Goal: Use online tool/utility

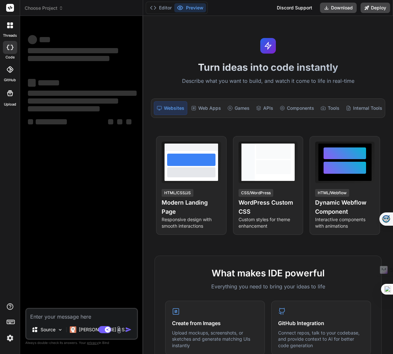
click at [13, 335] on img at bounding box center [10, 337] width 11 height 11
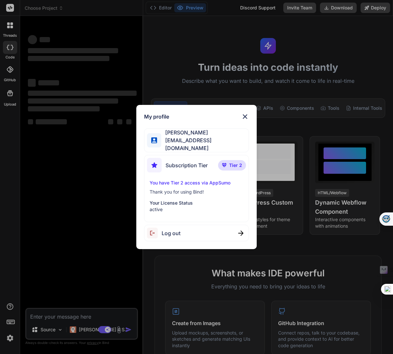
click at [244, 117] on img at bounding box center [245, 117] width 8 height 8
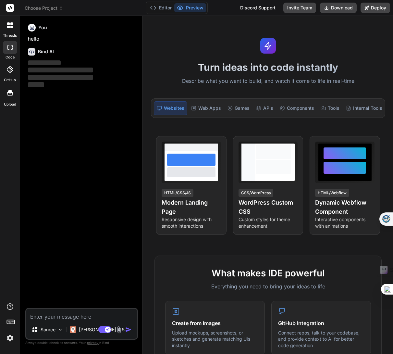
click at [9, 26] on icon at bounding box center [8, 27] width 3 height 3
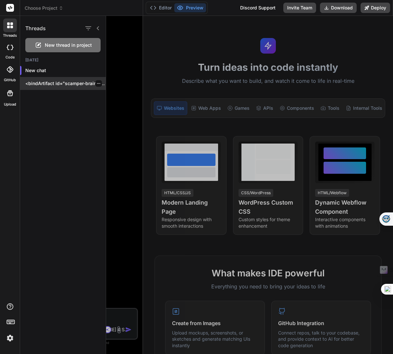
click at [50, 84] on p "<bindArtifact id="scamper-brainstorming-tool" title="SCAMPER Brainstorming Tool…" at bounding box center [65, 83] width 80 height 6
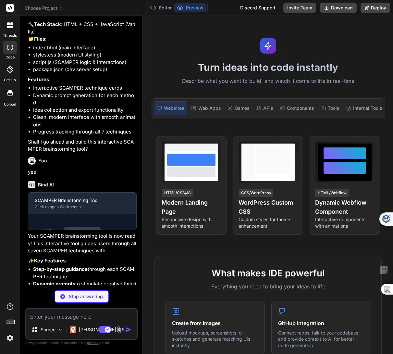
scroll to position [593, 0]
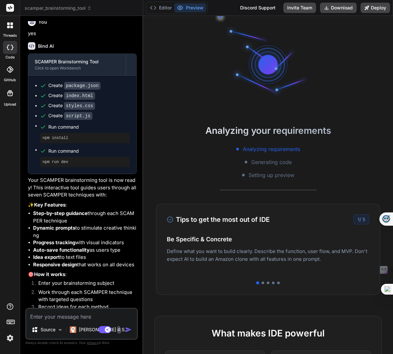
click at [13, 70] on div at bounding box center [10, 69] width 14 height 14
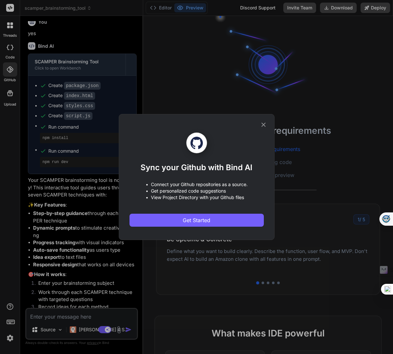
scroll to position [18, 0]
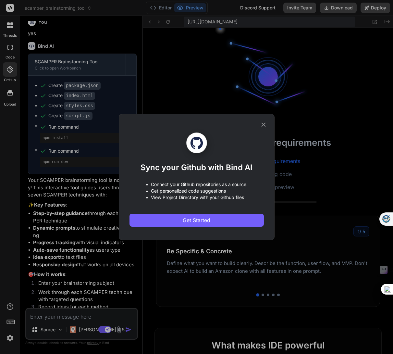
click at [262, 126] on icon at bounding box center [263, 125] width 4 height 4
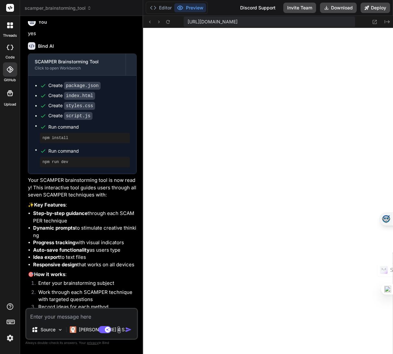
type textarea "x"
